Goal: Check status: Check status

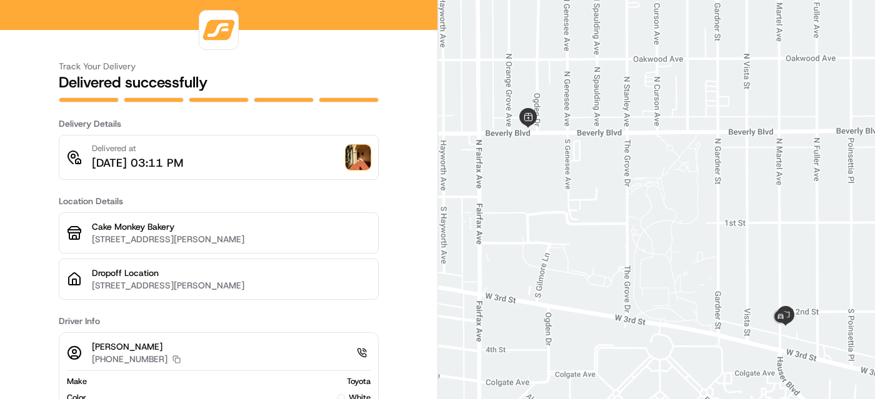
click at [363, 154] on img at bounding box center [358, 157] width 25 height 25
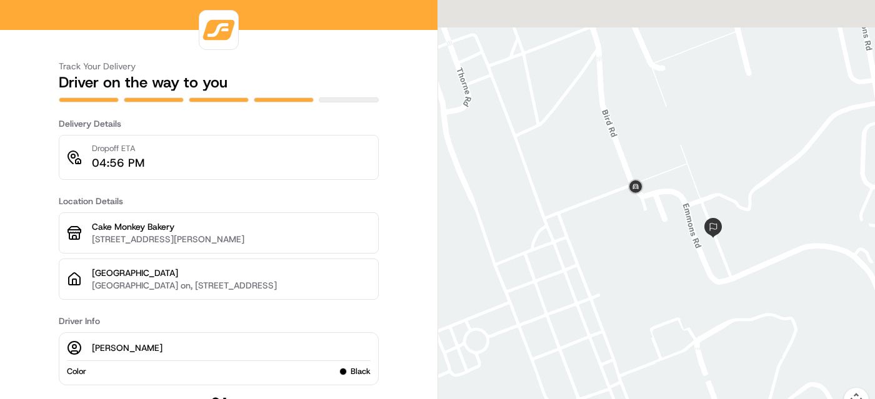
drag, startPoint x: 583, startPoint y: 109, endPoint x: 600, endPoint y: 236, distance: 128.0
click at [600, 236] on div at bounding box center [656, 214] width 437 height 428
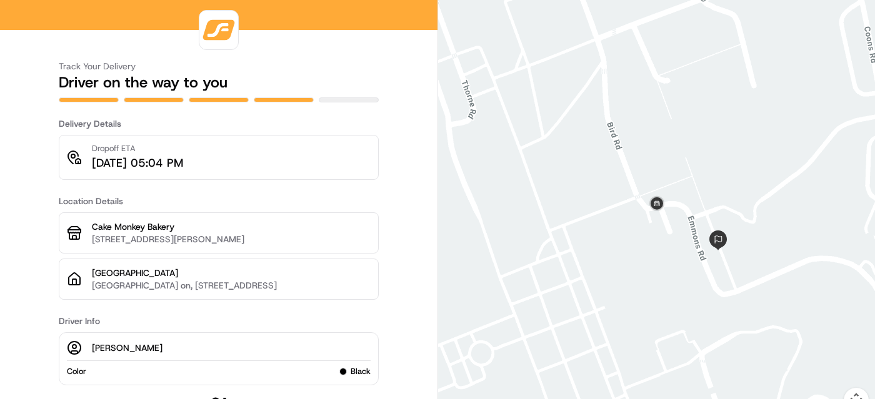
click at [71, 356] on icon at bounding box center [74, 348] width 15 height 15
click at [113, 354] on p "Jhaira L." at bounding box center [127, 348] width 71 height 13
click at [63, 380] on div "Jhaira L. Color black" at bounding box center [219, 359] width 320 height 53
click at [351, 378] on span "black" at bounding box center [361, 371] width 20 height 11
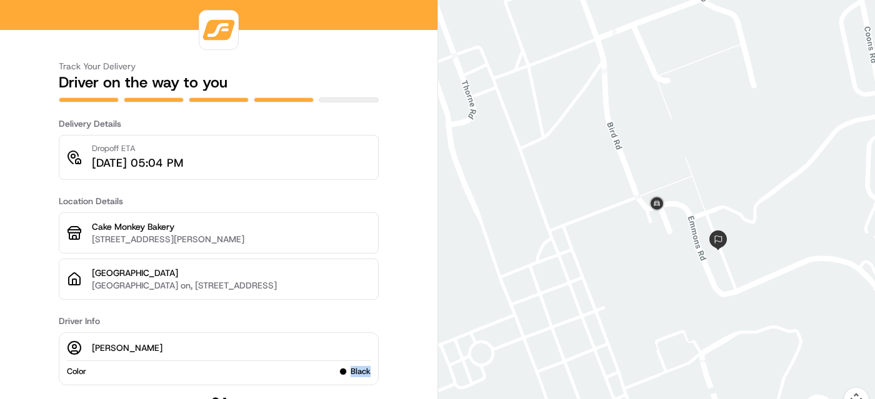
click at [351, 378] on span "black" at bounding box center [361, 371] width 20 height 11
click at [330, 356] on div "Jhaira L." at bounding box center [219, 348] width 304 height 15
click at [663, 214] on img at bounding box center [657, 204] width 20 height 20
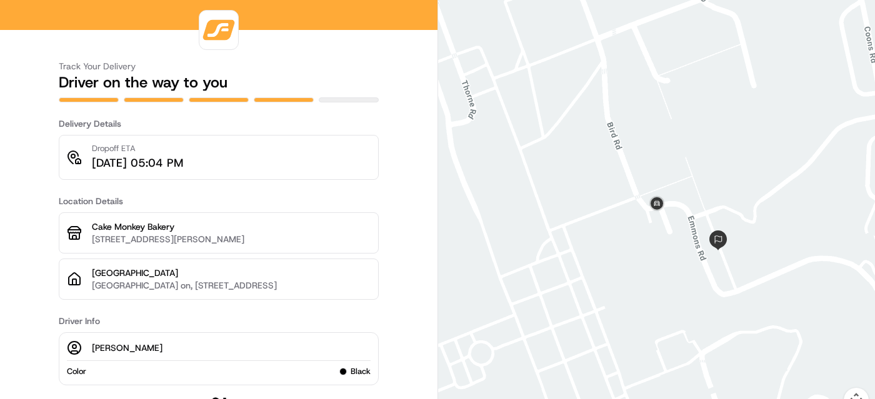
click at [656, 188] on div "To navigate, press the arrow keys." at bounding box center [656, 214] width 437 height 428
click at [656, 206] on img at bounding box center [657, 204] width 20 height 20
click at [104, 354] on p "Jhaira L." at bounding box center [127, 348] width 71 height 13
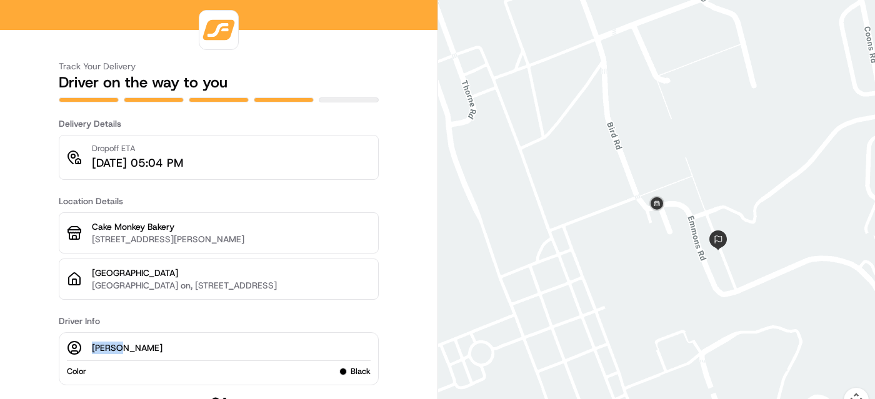
click at [104, 354] on p "Jhaira L." at bounding box center [127, 348] width 71 height 13
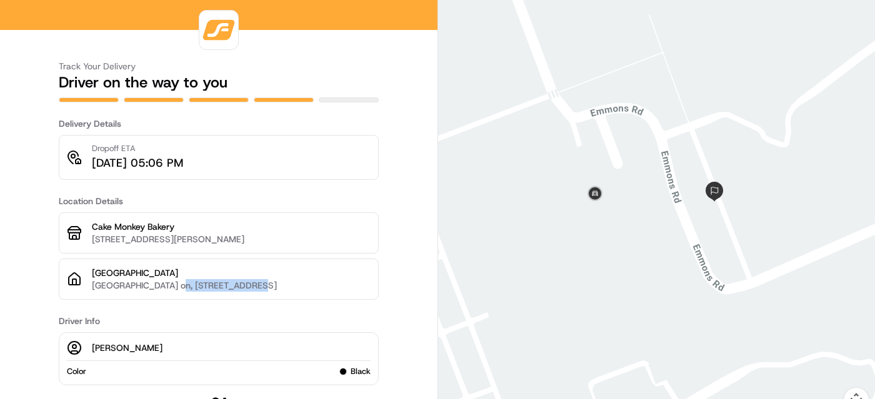
drag, startPoint x: 161, startPoint y: 290, endPoint x: 242, endPoint y: 288, distance: 80.7
click at [242, 288] on p "Chillcott Hall on, 1600 Campus Road, Los Angeles, CA 90041-3314, USA" at bounding box center [231, 285] width 279 height 13
copy p "1600 Campus Road,"
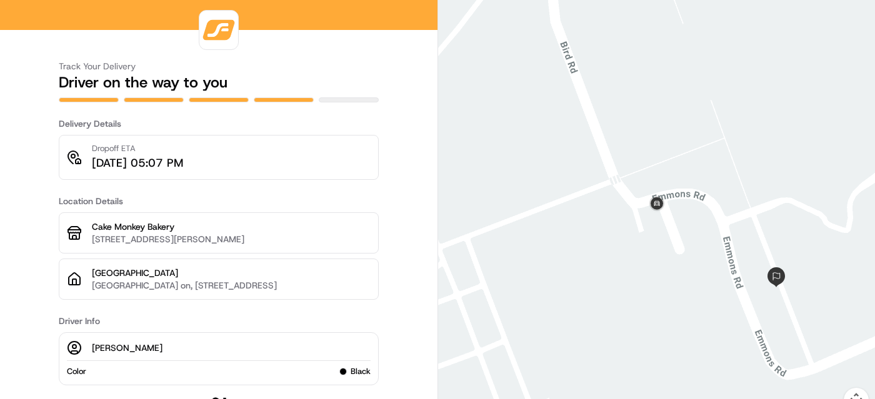
click at [273, 283] on p "Chillcott Hall on, 1600 Campus Road, Los Angeles, CA 90041-3314, USA" at bounding box center [231, 285] width 279 height 13
click at [75, 349] on circle at bounding box center [75, 347] width 4 height 4
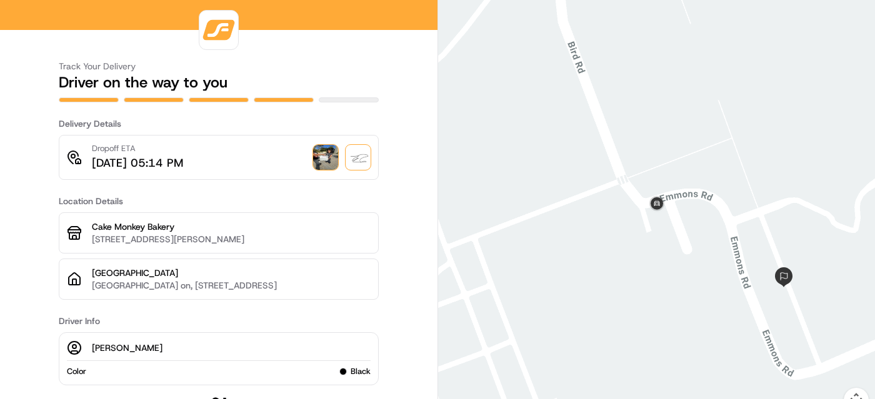
click at [323, 158] on img at bounding box center [325, 157] width 25 height 25
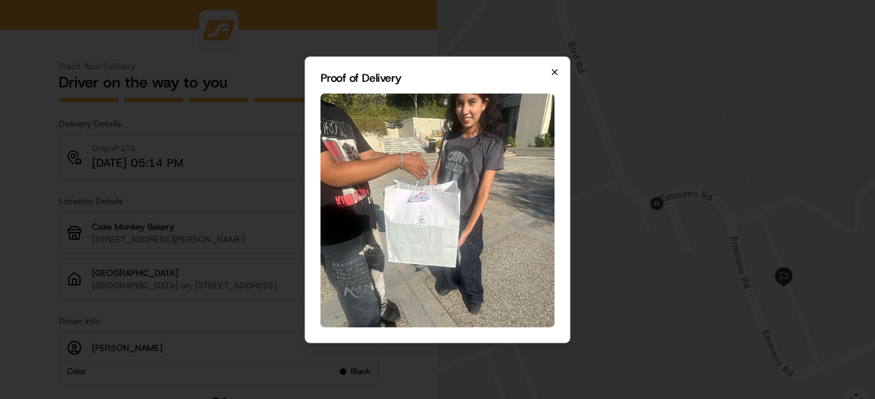
click at [554, 74] on icon "button" at bounding box center [555, 72] width 10 height 10
